Goal: Find specific page/section: Find specific page/section

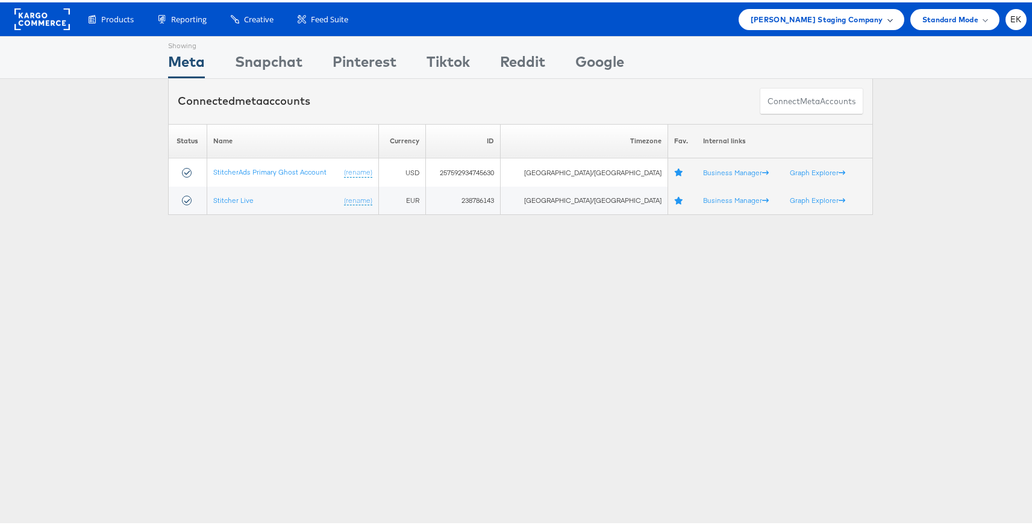
click at [877, 14] on div "[PERSON_NAME] Staging Company" at bounding box center [821, 17] width 142 height 13
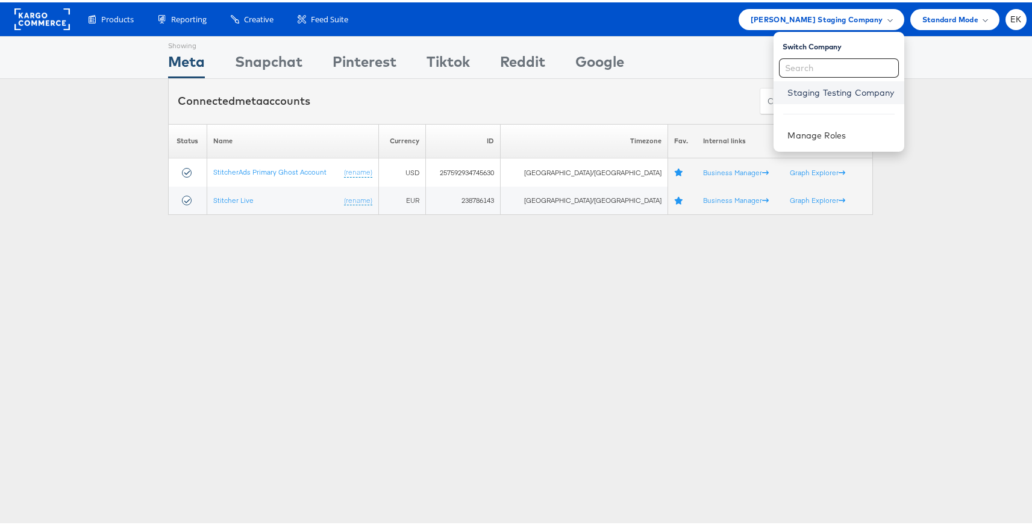
click at [834, 90] on link "Staging Testing Company" at bounding box center [841, 90] width 107 height 12
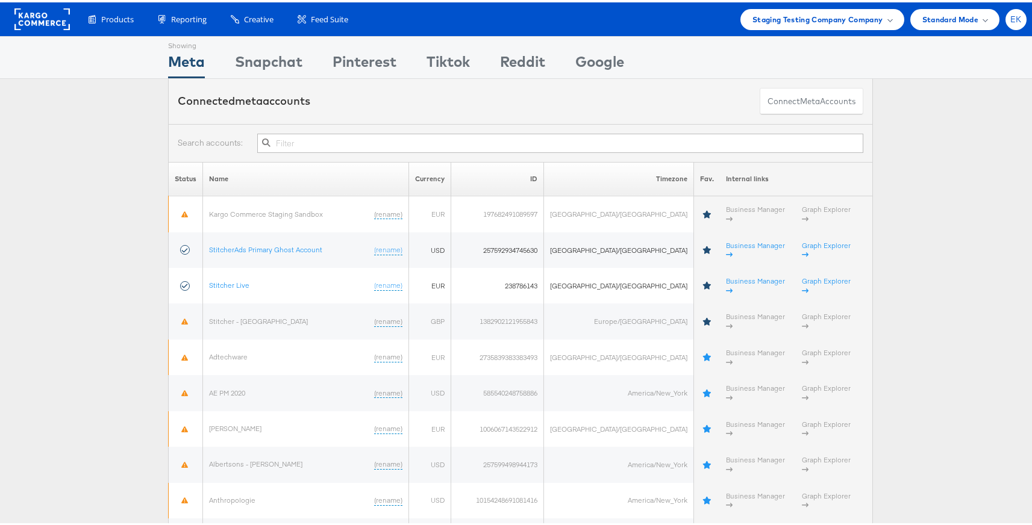
click at [1010, 20] on span "EK" at bounding box center [1015, 17] width 11 height 8
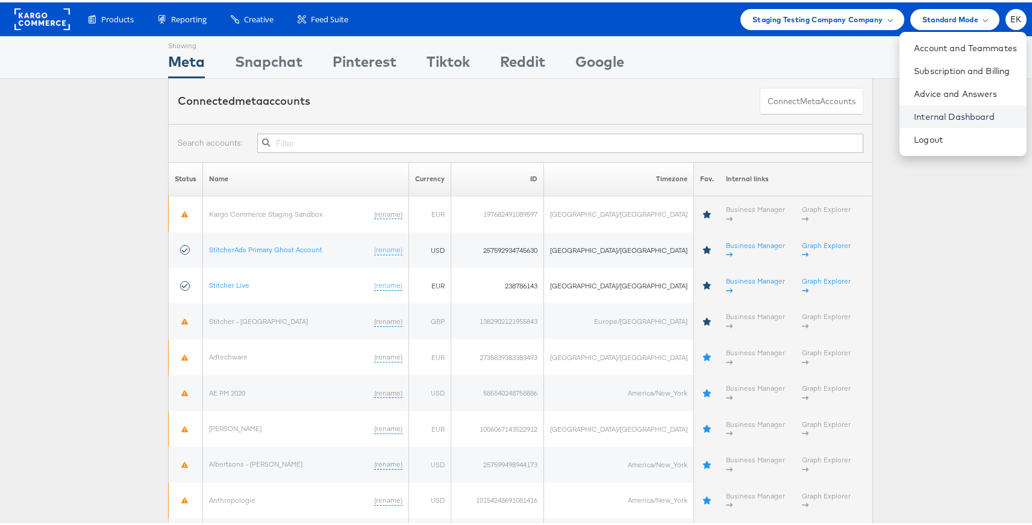
click at [936, 113] on link "Internal Dashboard" at bounding box center [965, 114] width 103 height 12
click at [886, 18] on span at bounding box center [889, 17] width 6 height 6
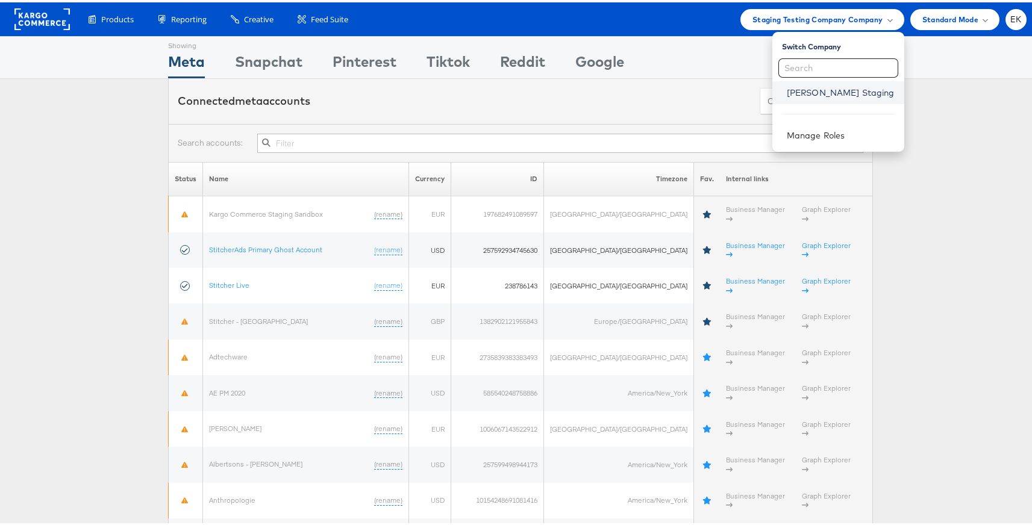
click at [823, 94] on link "[PERSON_NAME] Staging" at bounding box center [841, 90] width 108 height 12
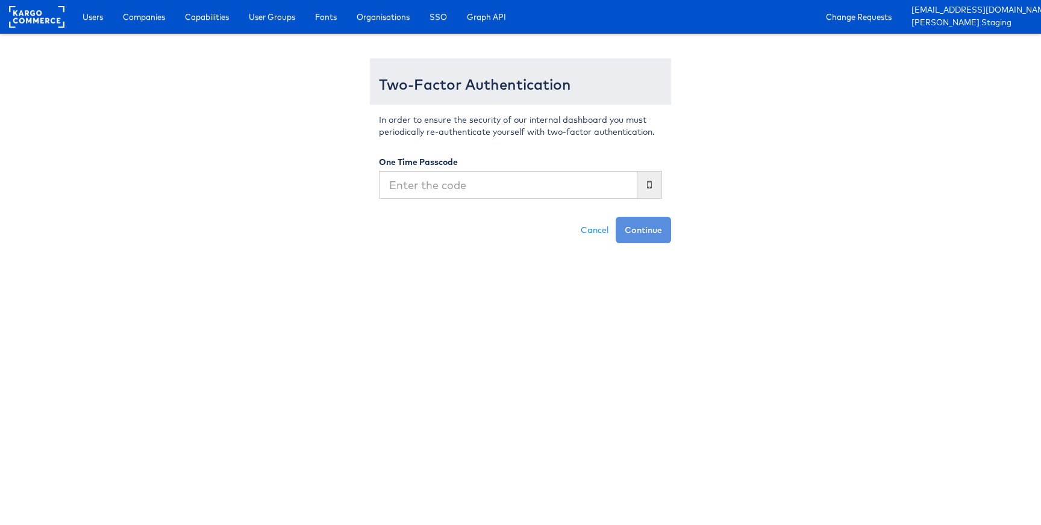
click at [471, 187] on input "text" at bounding box center [508, 185] width 258 height 28
type input "197598"
click at [615, 217] on button "Continue" at bounding box center [642, 230] width 55 height 26
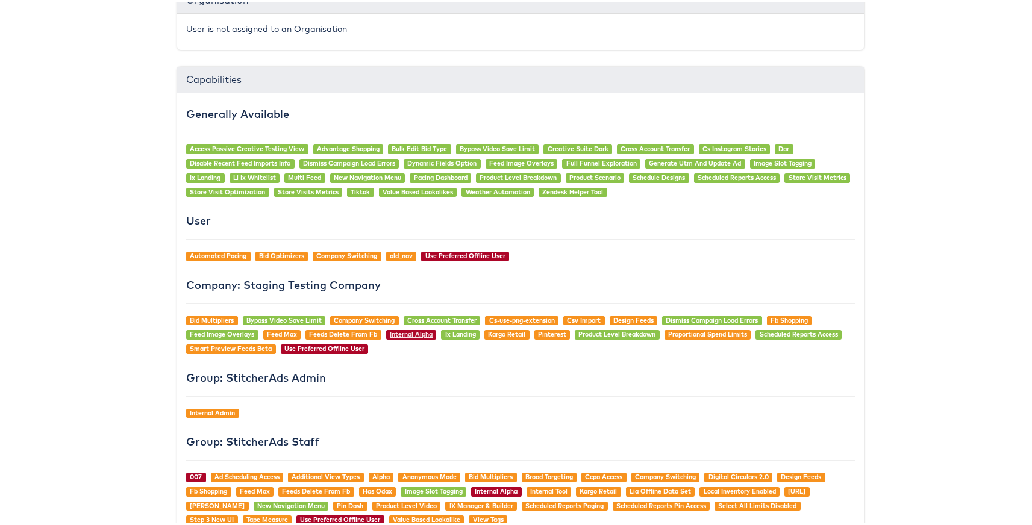
scroll to position [844, 0]
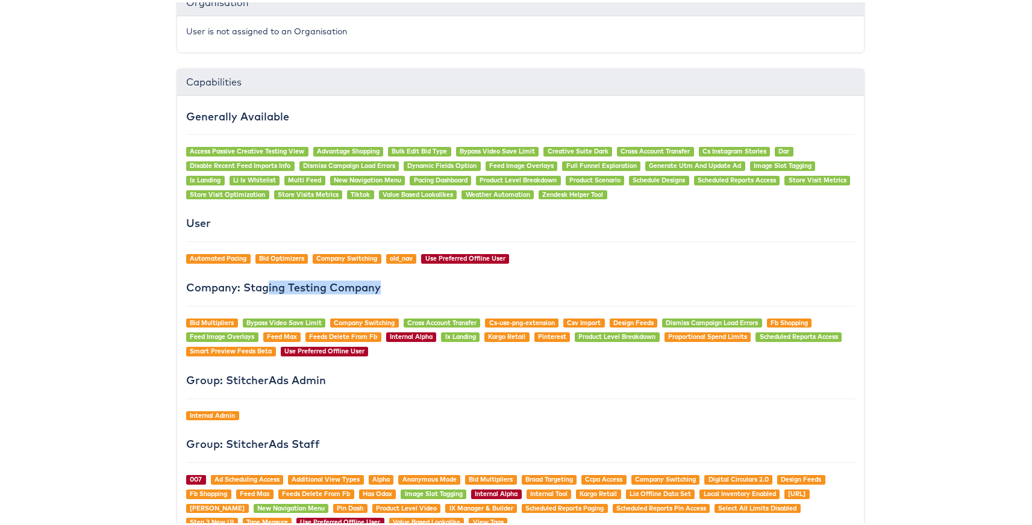
drag, startPoint x: 183, startPoint y: 285, endPoint x: 413, endPoint y: 298, distance: 229.8
click at [413, 298] on div "Generally Available Access Passive Creative Testing View Advantage Shopping Bul…" at bounding box center [520, 319] width 687 height 453
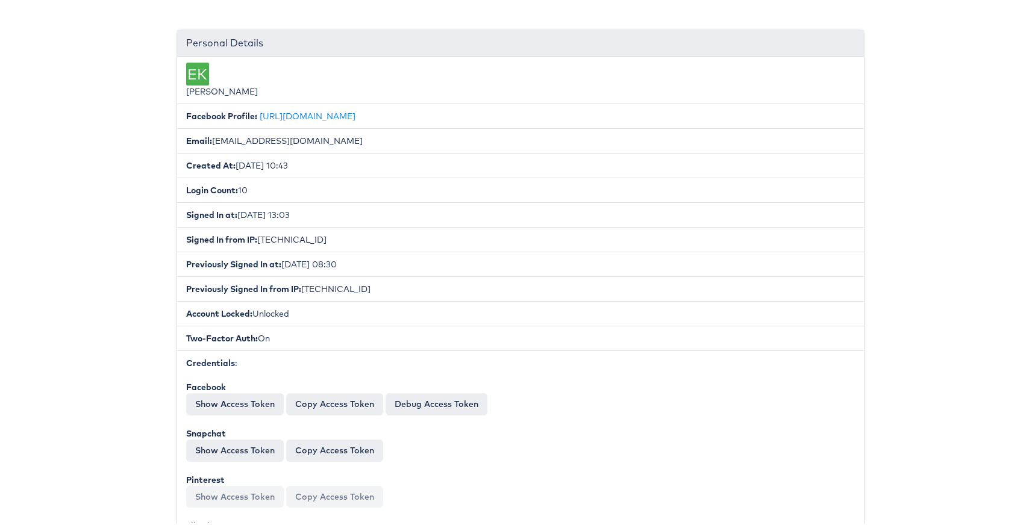
scroll to position [0, 0]
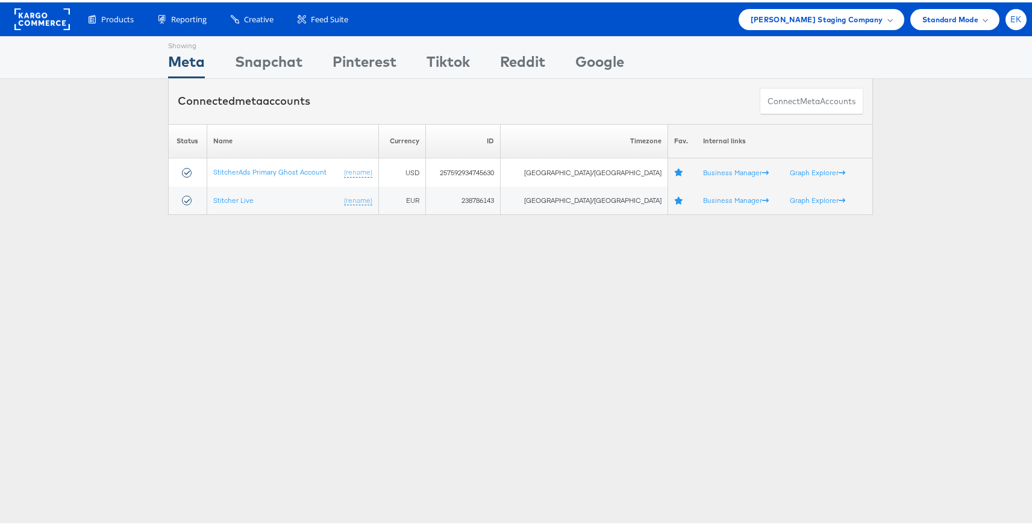
click at [1008, 7] on div "EK" at bounding box center [1015, 17] width 21 height 21
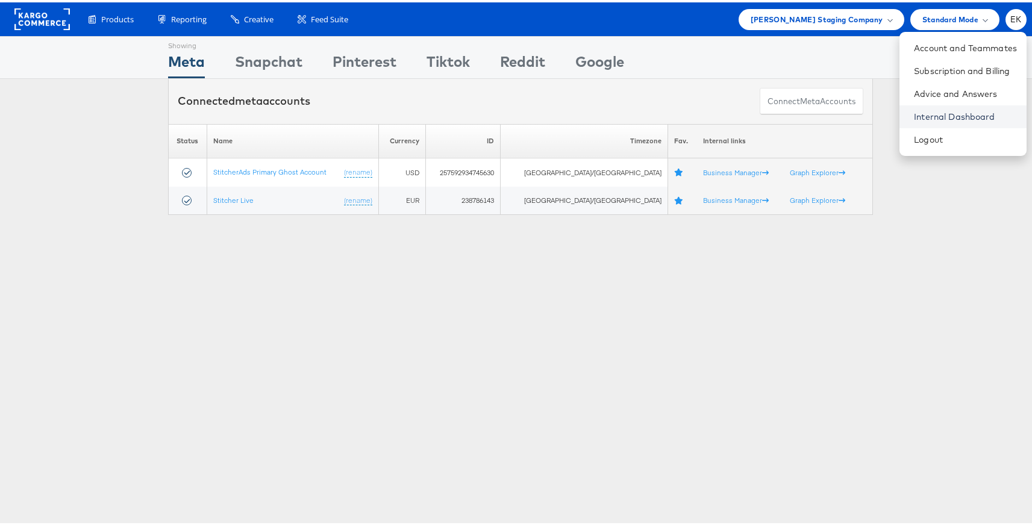
click at [955, 110] on link "Internal Dashboard" at bounding box center [965, 114] width 103 height 12
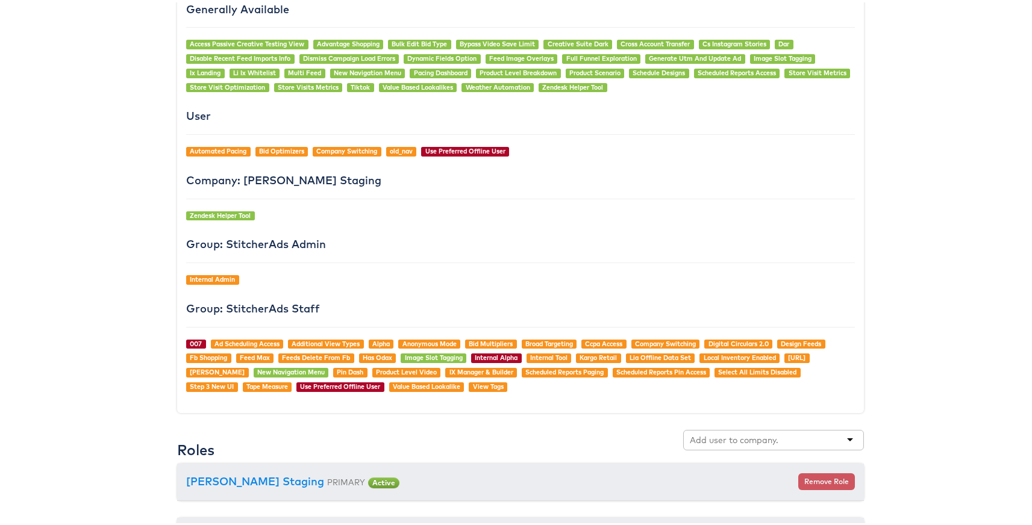
scroll to position [952, 0]
drag, startPoint x: 346, startPoint y: 175, endPoint x: 164, endPoint y: 171, distance: 181.9
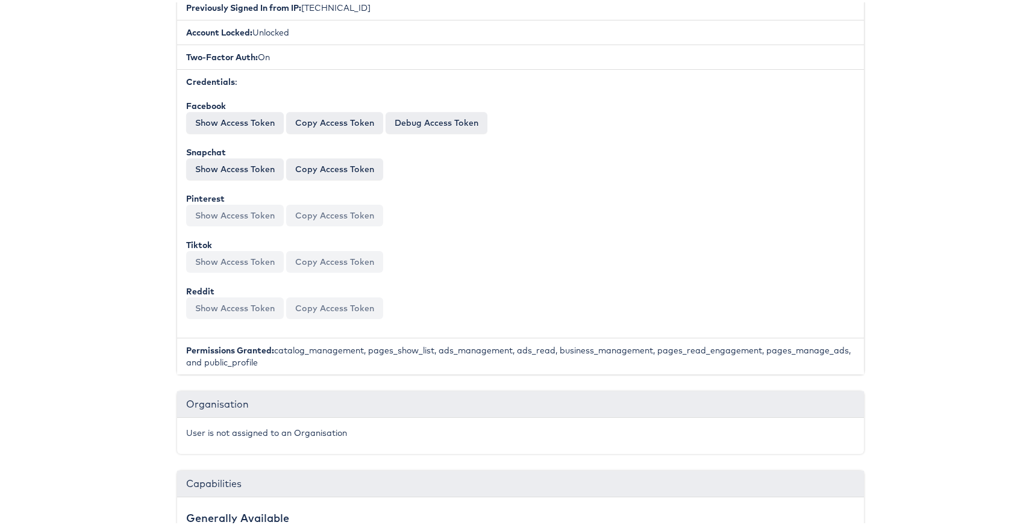
scroll to position [0, 0]
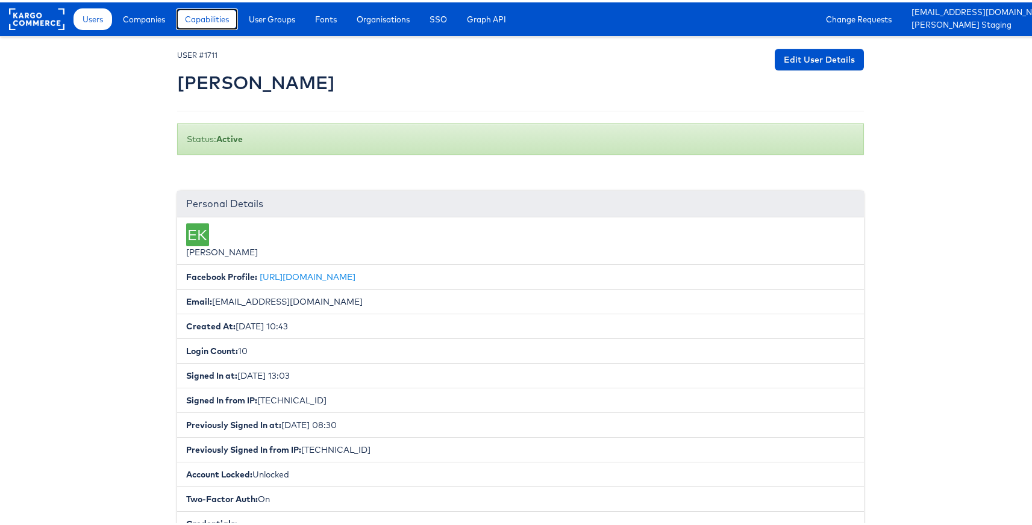
click at [219, 13] on span "Capabilities" at bounding box center [207, 17] width 44 height 12
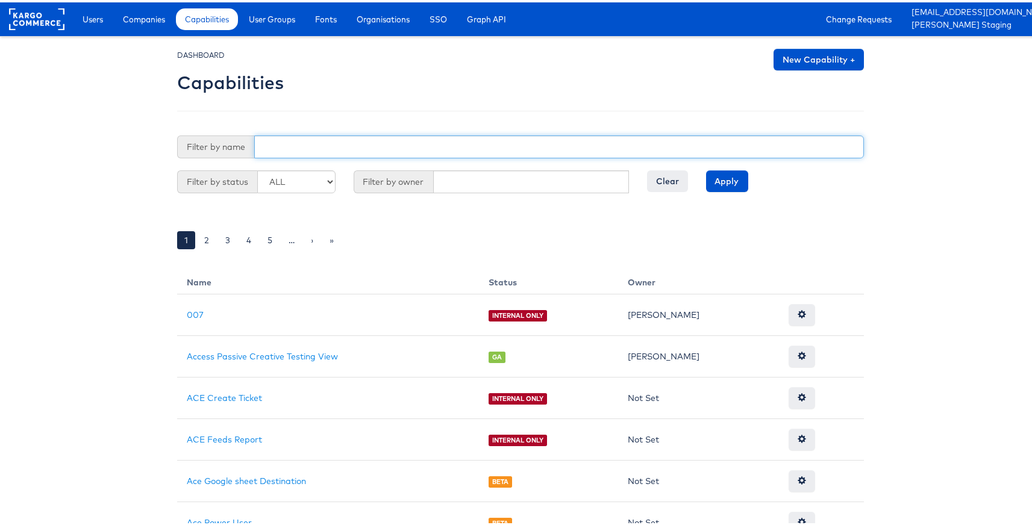
click at [294, 144] on input "text" at bounding box center [558, 144] width 609 height 23
type input "use"
click at [706, 168] on input "Apply" at bounding box center [727, 179] width 42 height 22
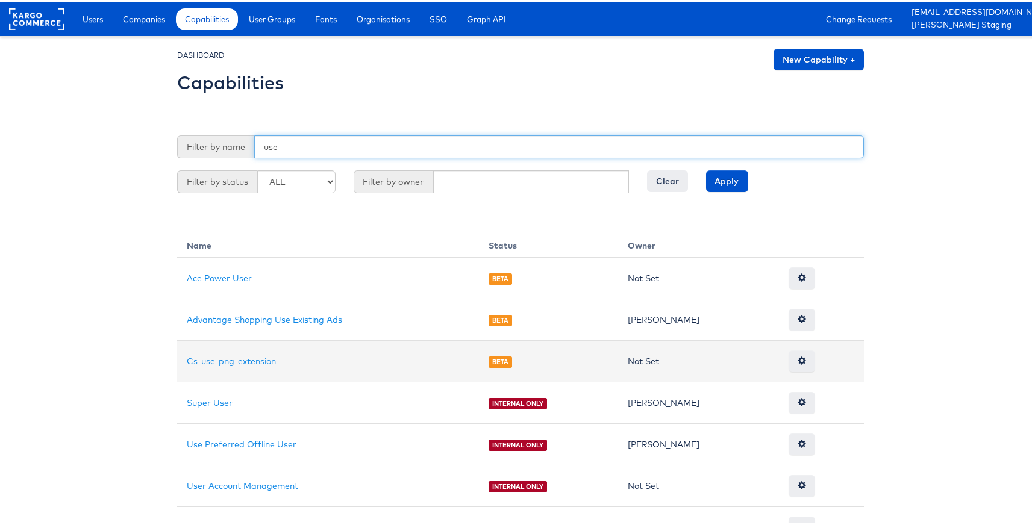
scroll to position [21, 0]
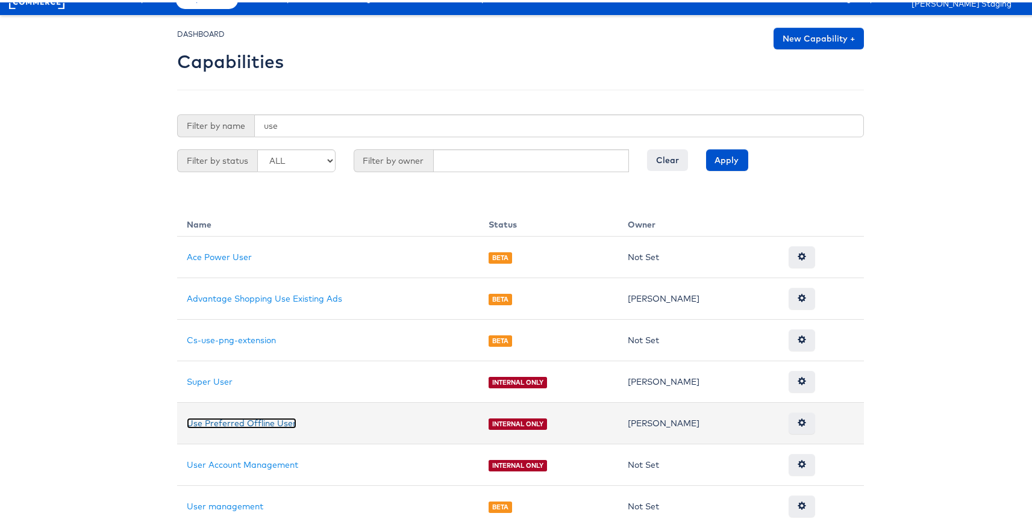
click at [245, 420] on link "Use Preferred Offline User" at bounding box center [242, 421] width 110 height 11
